Goal: Information Seeking & Learning: Learn about a topic

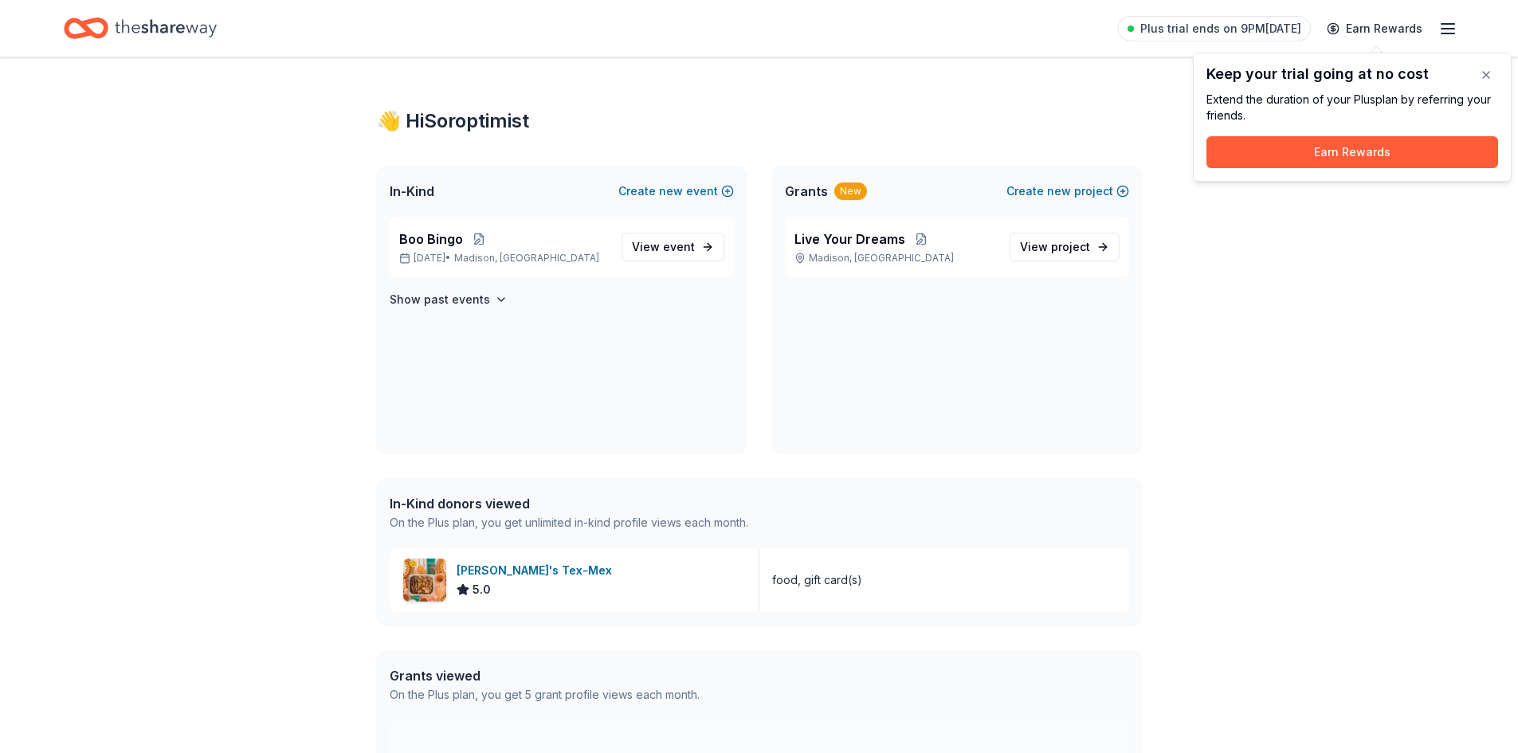
click at [1367, 304] on div "👋 Hi Soroptimist In-Kind Create new event Boo Bingo [DATE] • [GEOGRAPHIC_DATA],…" at bounding box center [759, 471] width 1518 height 829
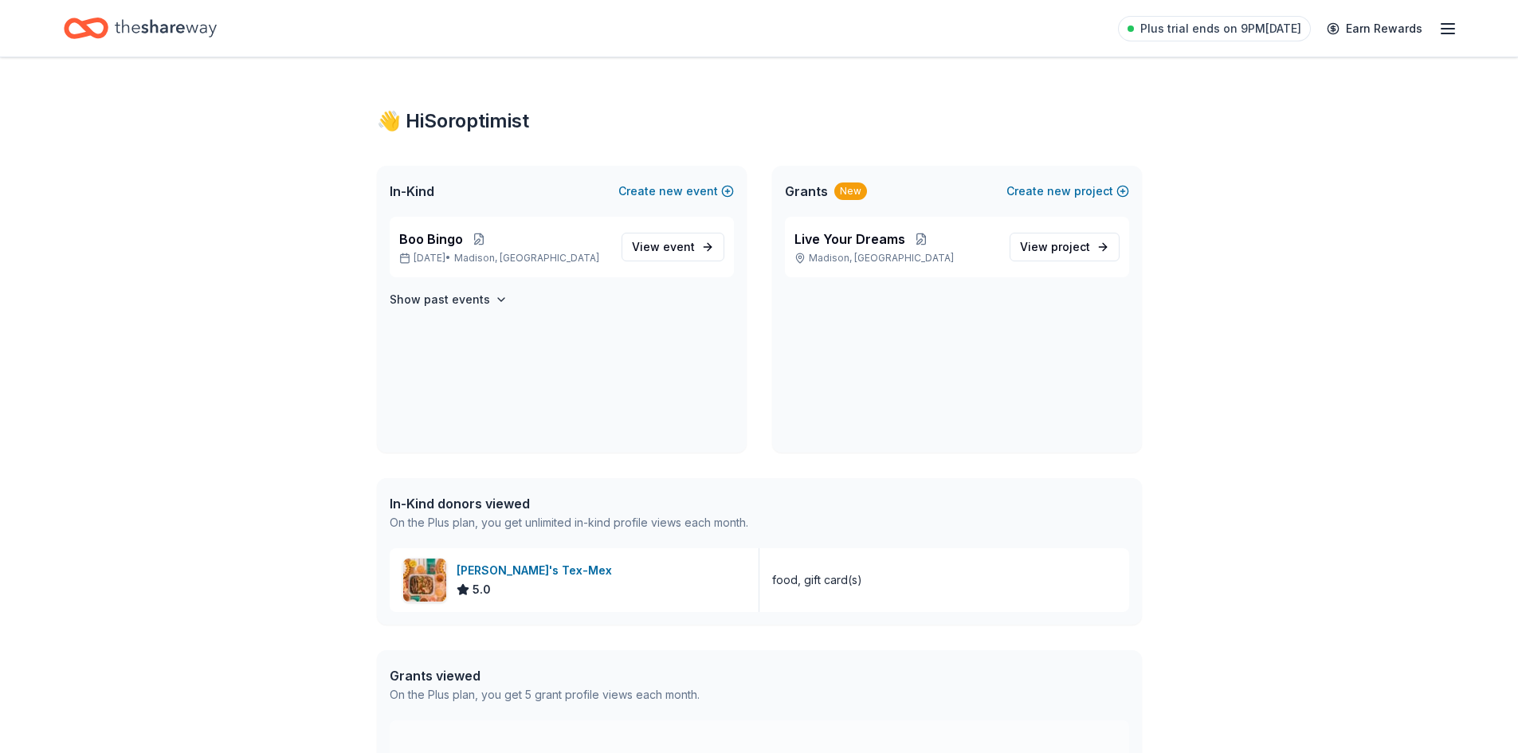
click at [1455, 27] on icon "button" at bounding box center [1448, 28] width 19 height 19
click at [1257, 508] on div "👋 Hi Soroptimist In-Kind Create new event Boo Bingo [DATE] • [GEOGRAPHIC_DATA],…" at bounding box center [759, 471] width 1518 height 829
click at [1048, 239] on span "View project" at bounding box center [1055, 247] width 70 height 19
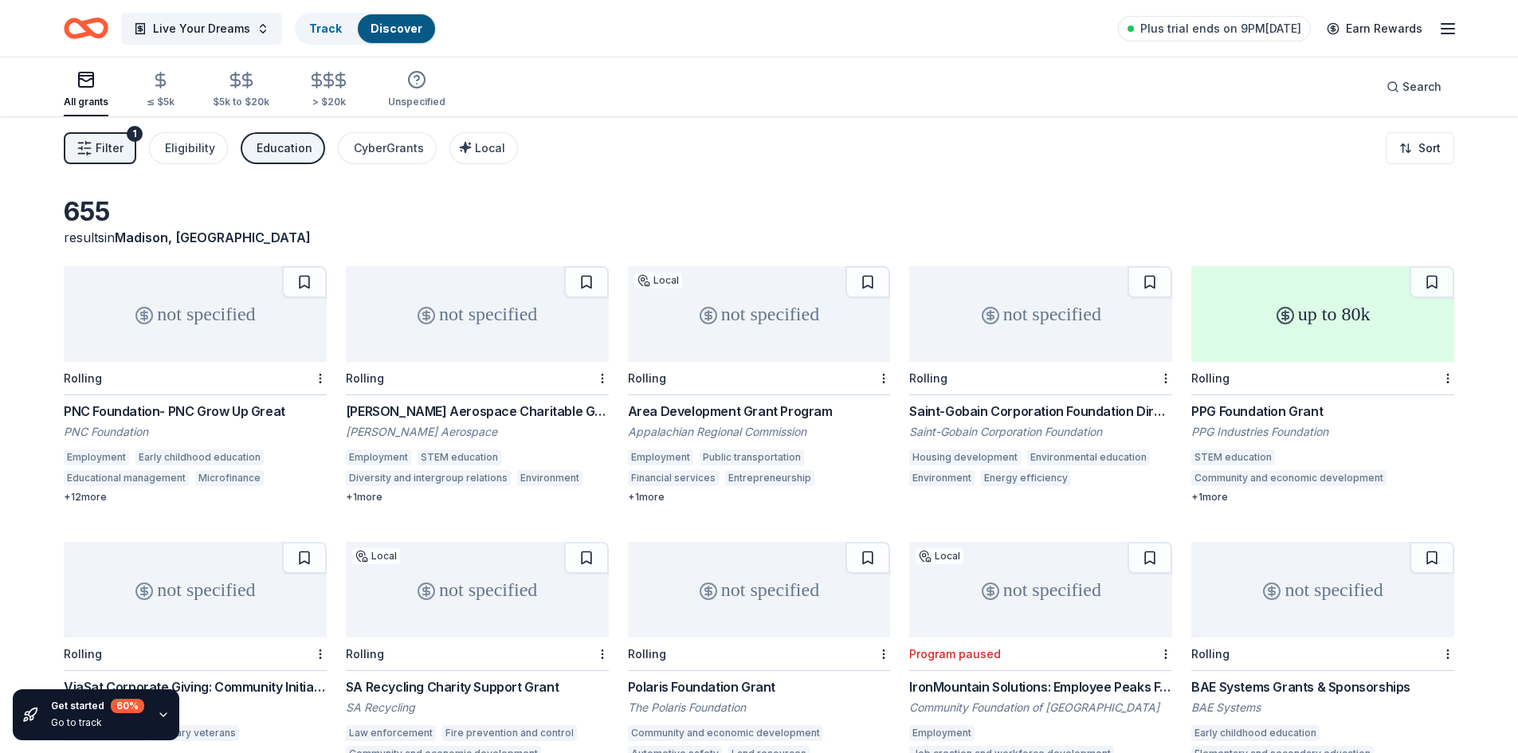
click at [1448, 22] on icon "button" at bounding box center [1448, 28] width 19 height 19
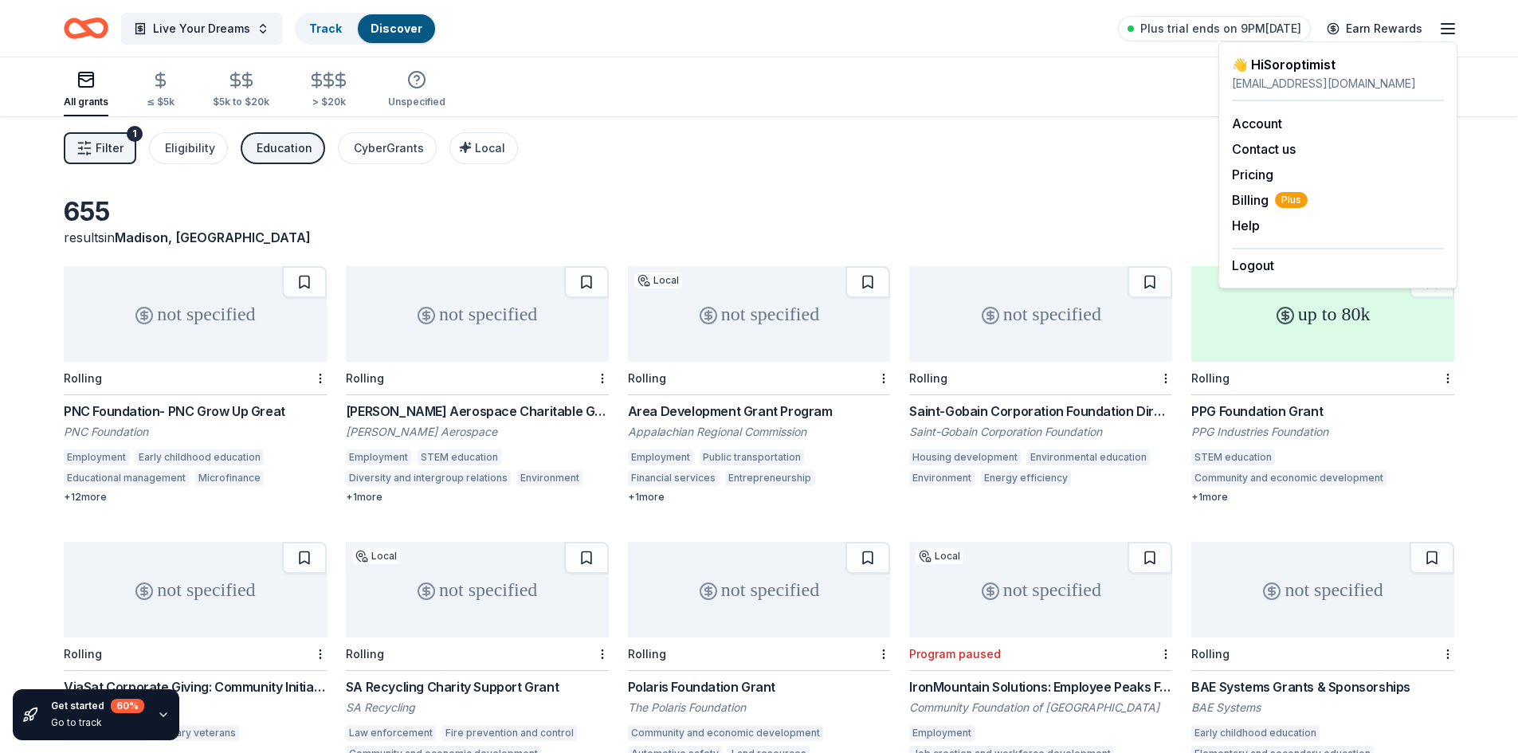
click at [1279, 259] on div "Logout" at bounding box center [1338, 261] width 212 height 27
click at [1262, 267] on button "Logout" at bounding box center [1253, 265] width 42 height 19
